Goal: Task Accomplishment & Management: Use online tool/utility

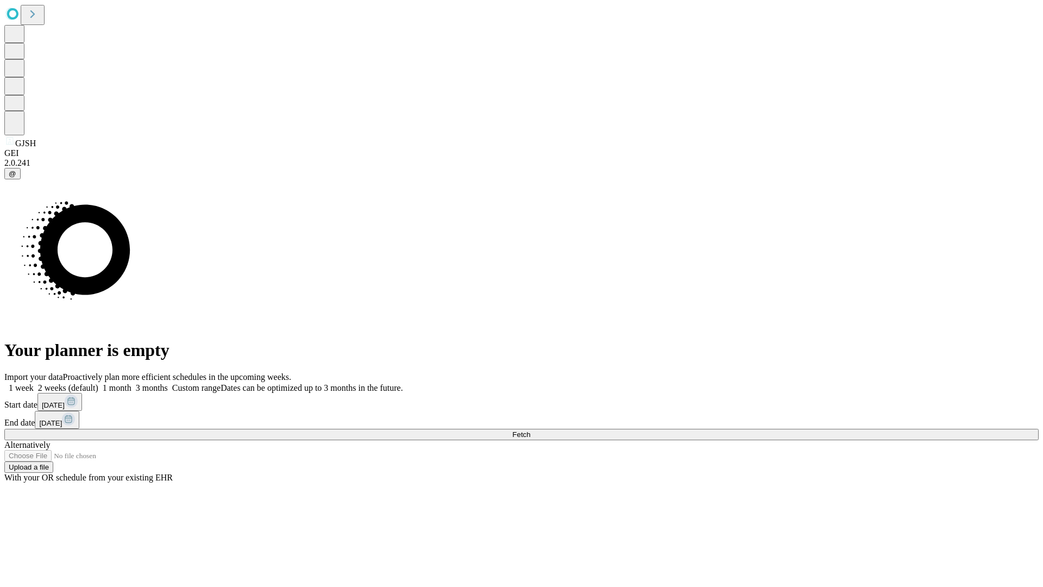
click at [530, 430] on span "Fetch" at bounding box center [521, 434] width 18 height 8
